Goal: Information Seeking & Learning: Learn about a topic

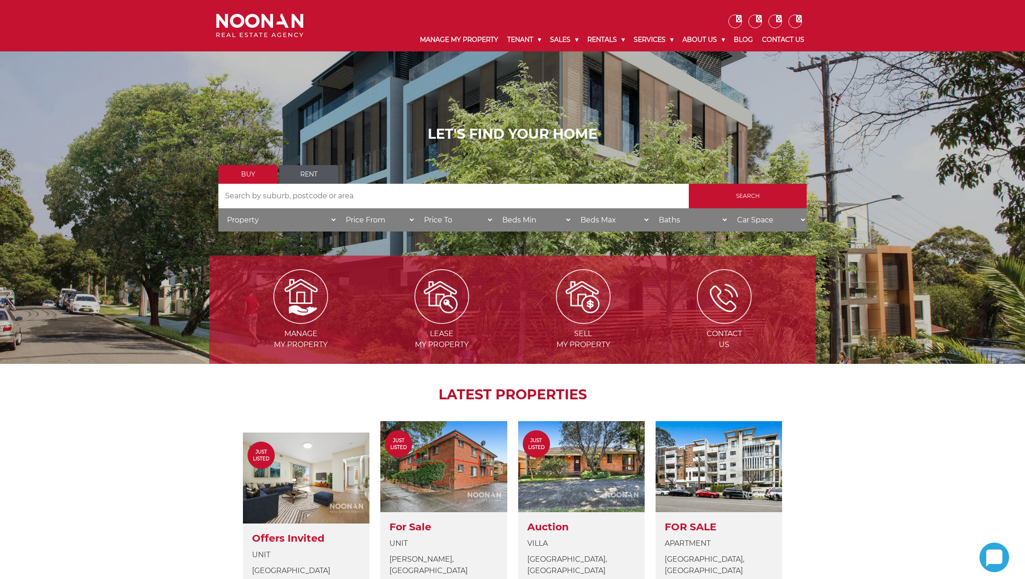
click at [301, 172] on link "Rent" at bounding box center [308, 174] width 59 height 19
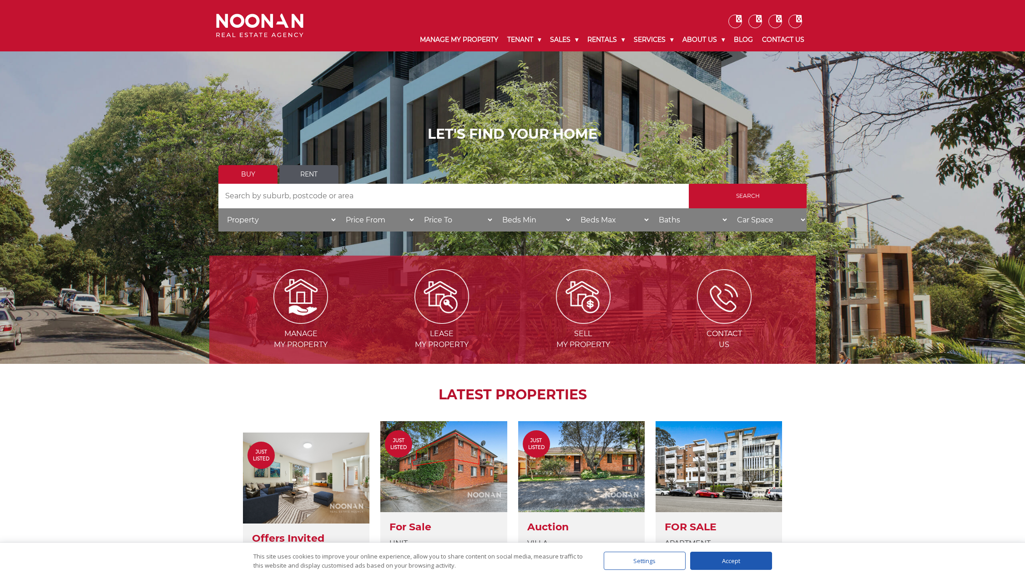
click at [722, 564] on div "Accept" at bounding box center [731, 561] width 82 height 18
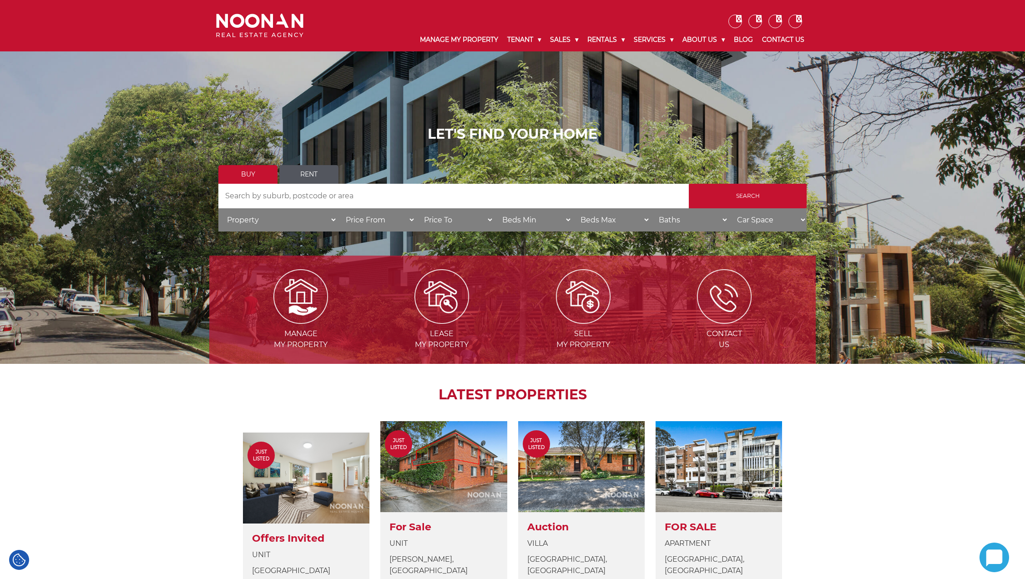
click at [310, 172] on link "Rent" at bounding box center [308, 174] width 59 height 19
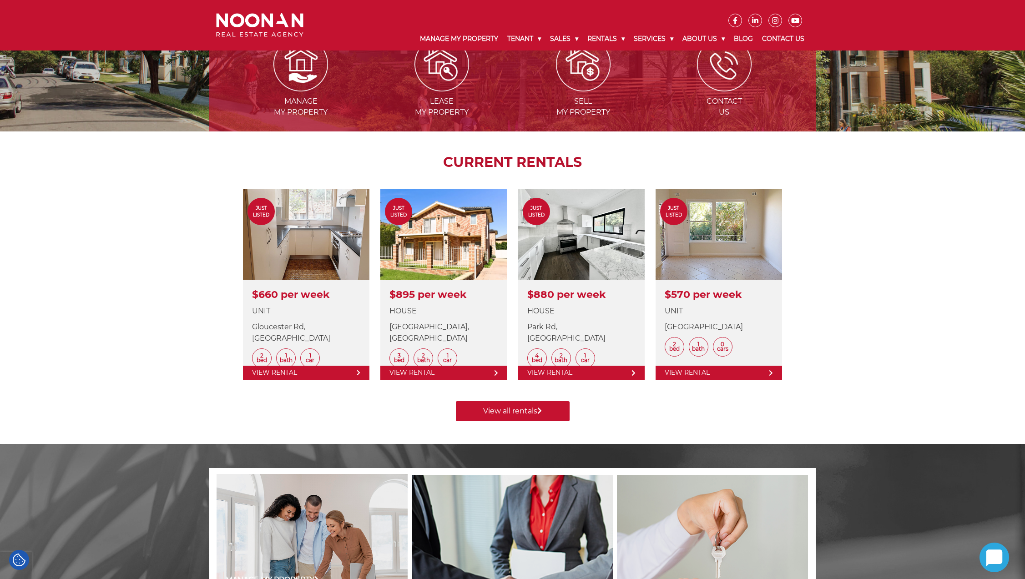
scroll to position [240, 0]
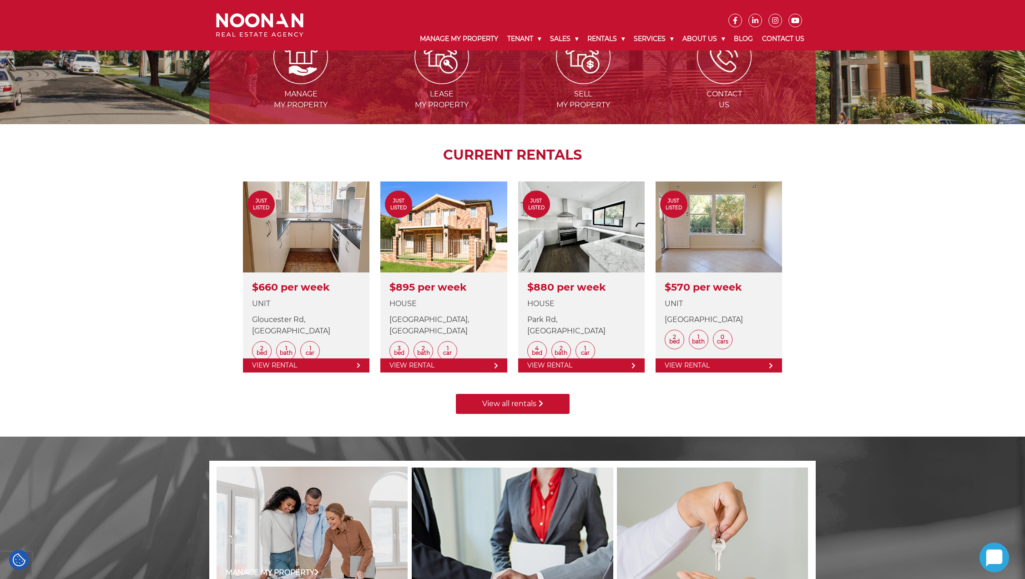
click at [517, 406] on link "View all rentals" at bounding box center [513, 404] width 114 height 20
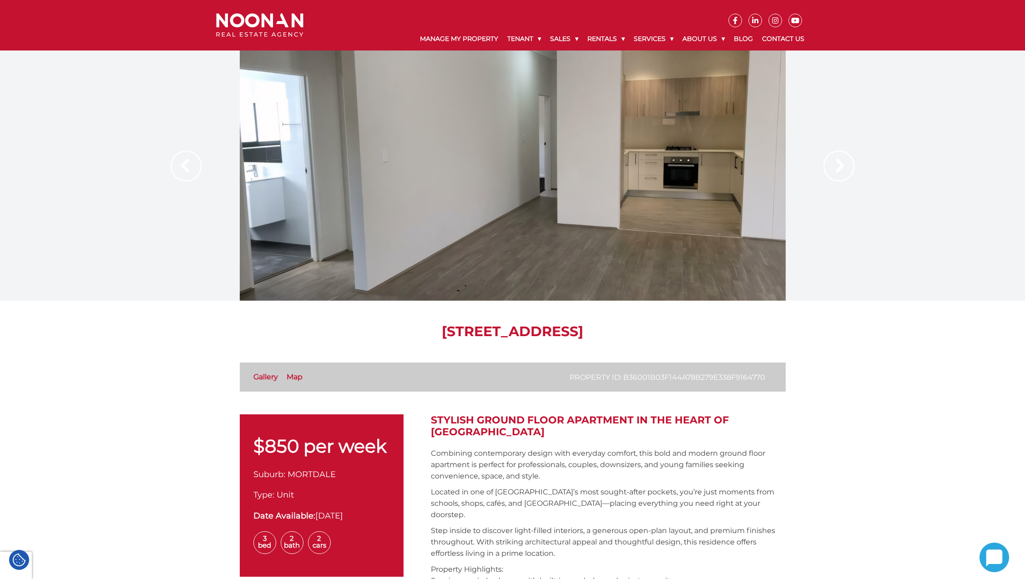
click at [839, 163] on img at bounding box center [839, 166] width 31 height 31
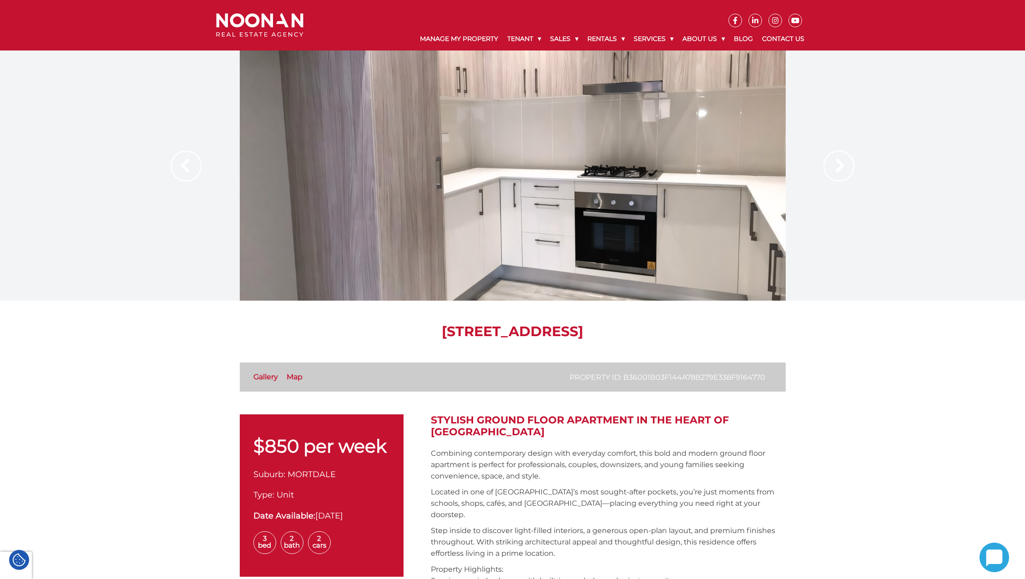
click at [839, 168] on img at bounding box center [839, 166] width 31 height 31
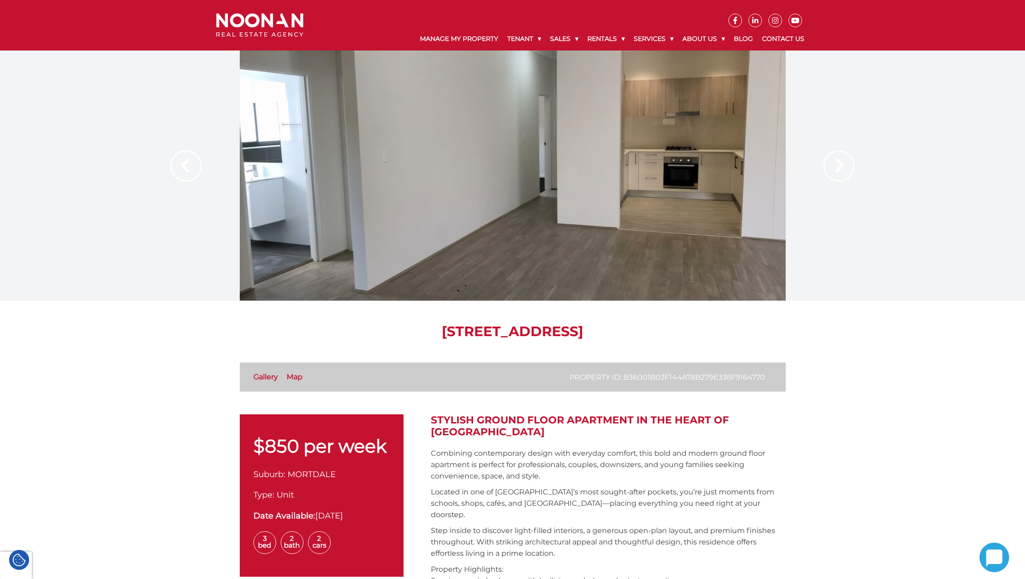
click at [839, 168] on img at bounding box center [839, 166] width 31 height 31
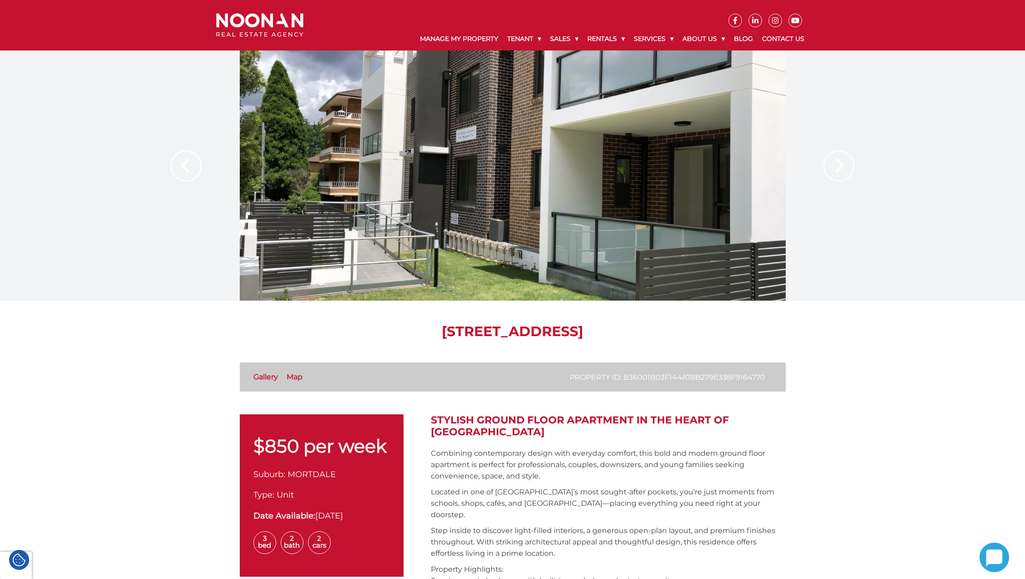
click at [839, 168] on img at bounding box center [839, 166] width 31 height 31
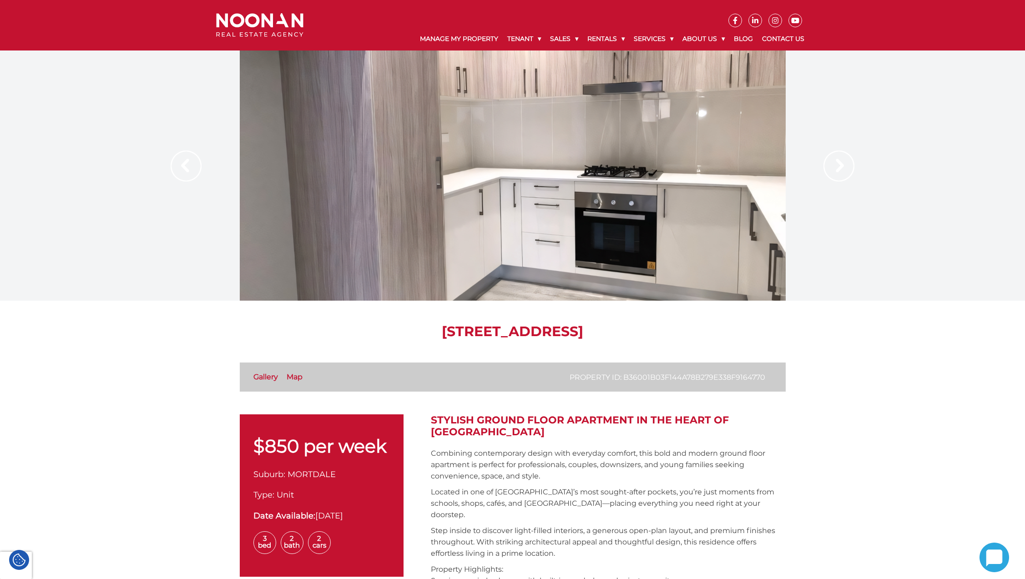
click at [839, 168] on img at bounding box center [839, 166] width 31 height 31
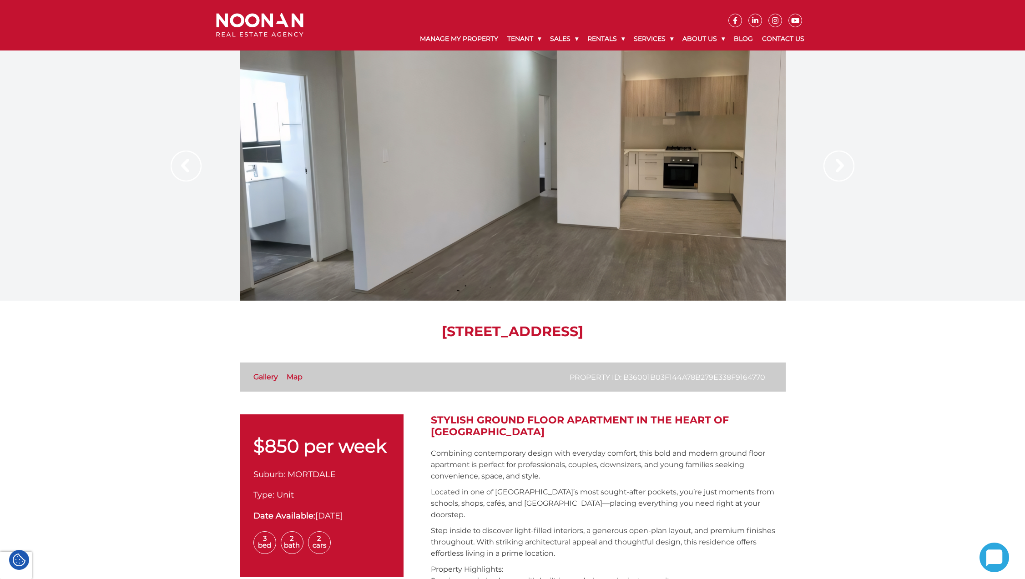
click at [839, 168] on img at bounding box center [839, 166] width 31 height 31
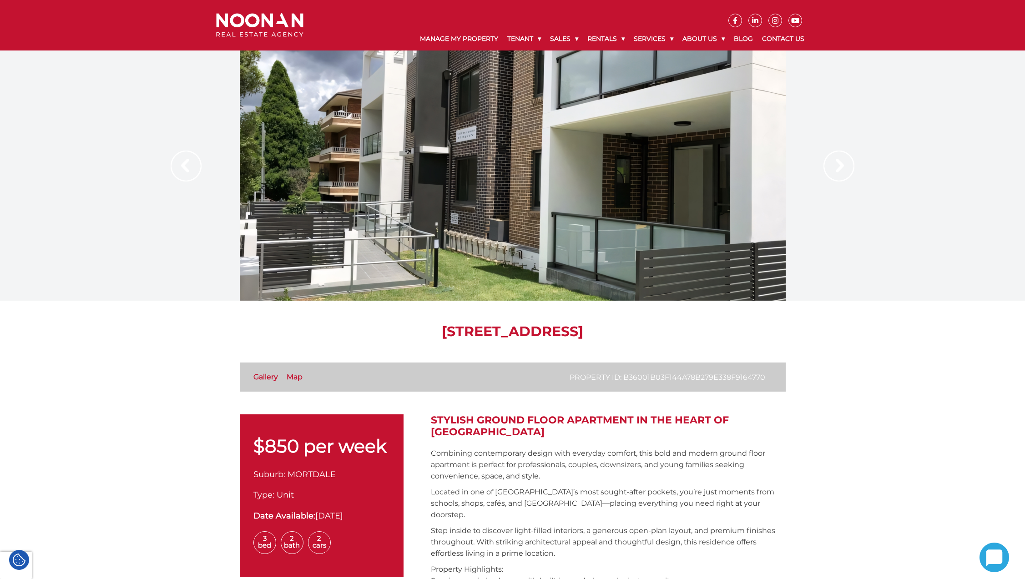
click at [839, 168] on img at bounding box center [839, 166] width 31 height 31
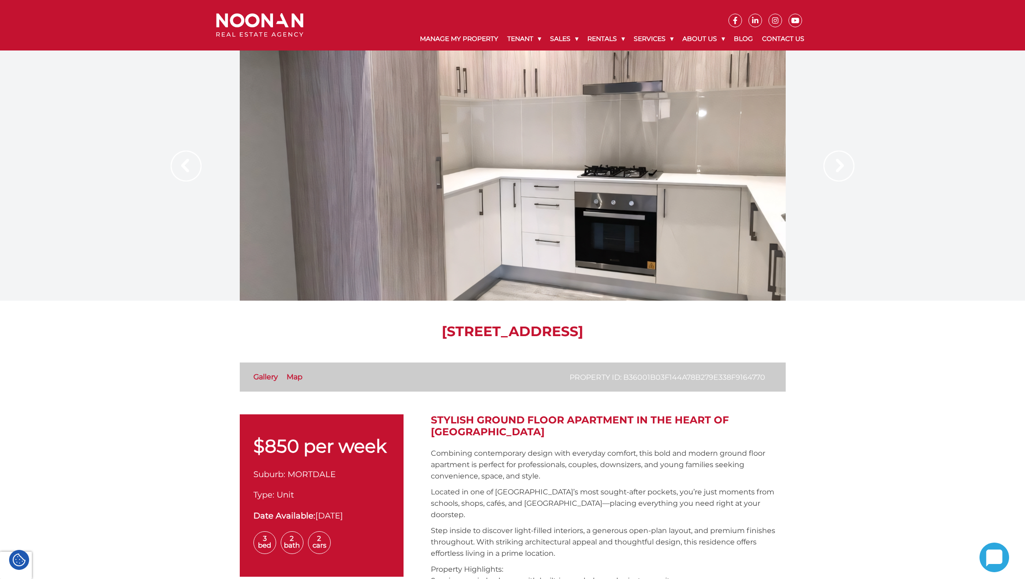
click at [839, 168] on img at bounding box center [839, 166] width 31 height 31
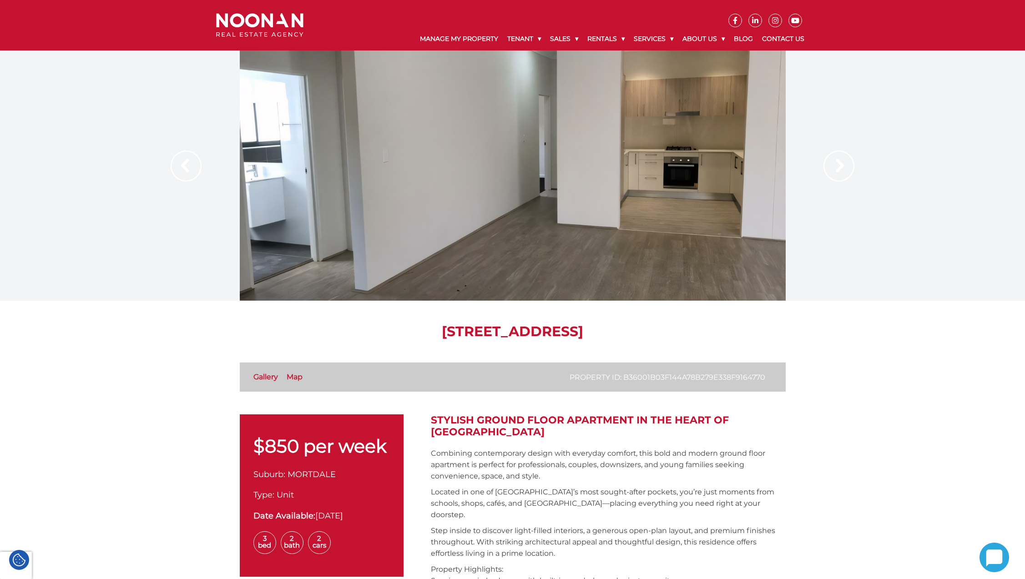
click at [622, 497] on p "Located in one of Mortdale’s most sought-after pockets, you’re just moments fro…" at bounding box center [608, 504] width 355 height 34
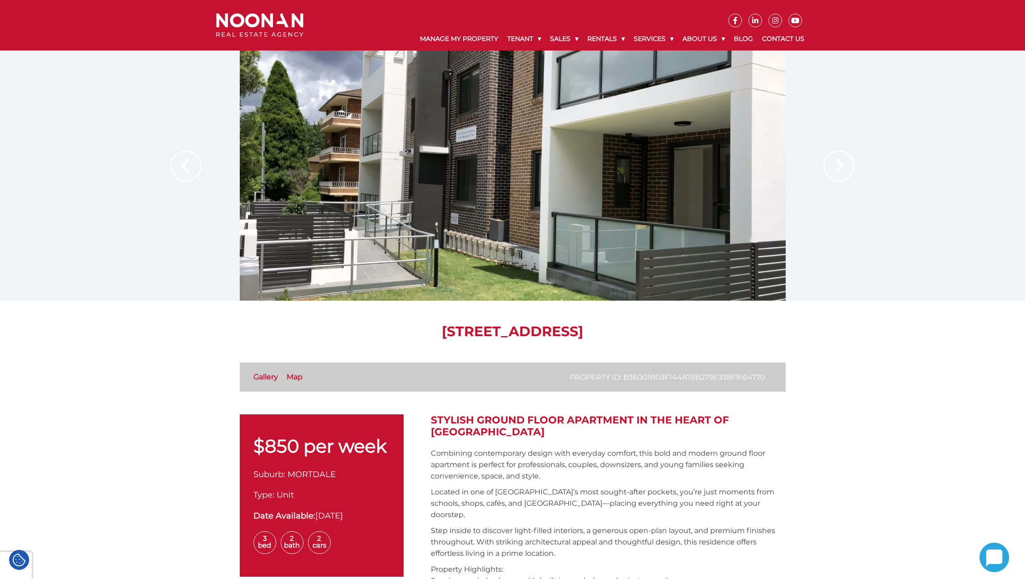
click at [622, 497] on p "Located in one of Mortdale’s most sought-after pockets, you’re just moments fro…" at bounding box center [608, 504] width 355 height 34
